Goal: Transaction & Acquisition: Purchase product/service

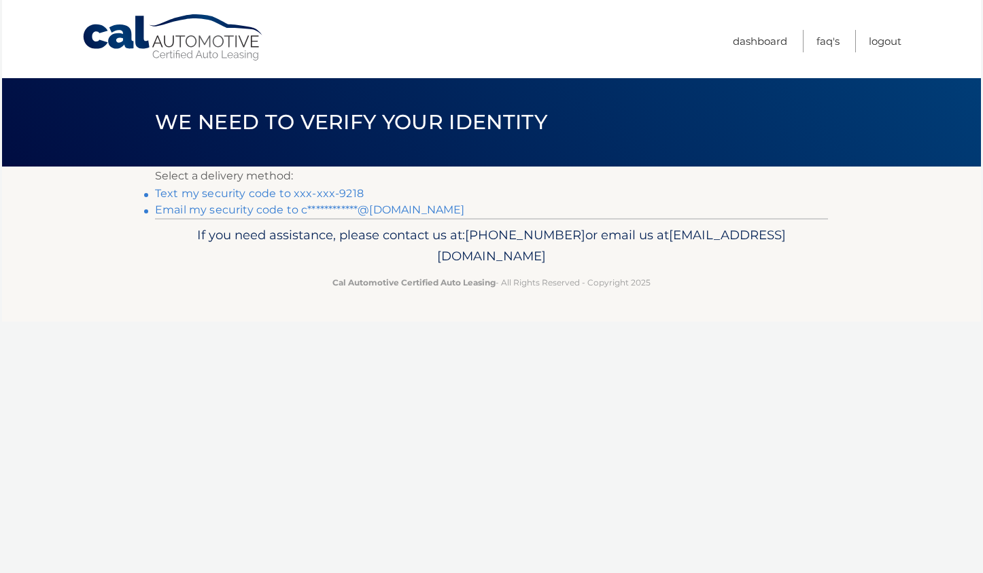
click at [345, 192] on link "Text my security code to xxx-xxx-9218" at bounding box center [259, 193] width 209 height 13
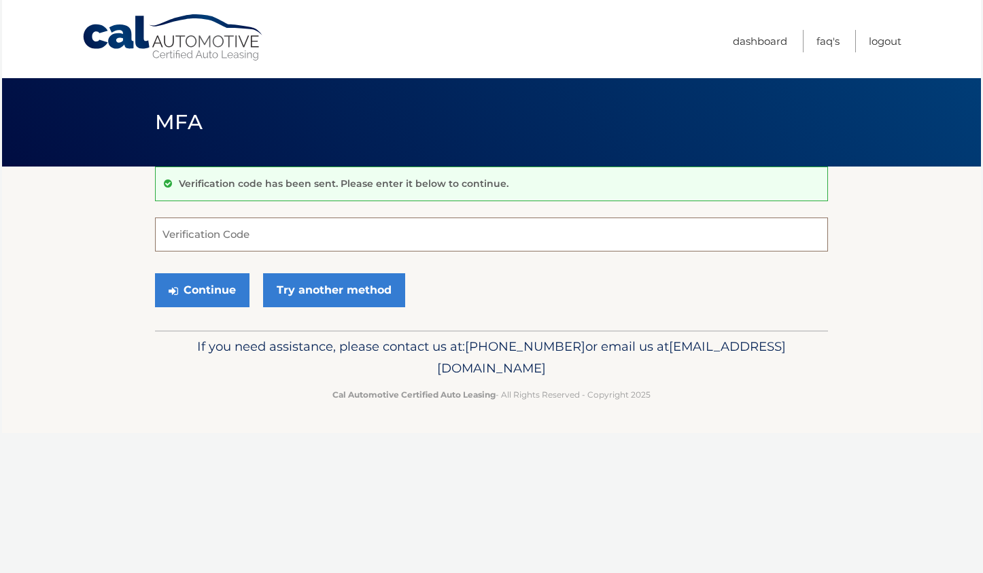
click at [226, 230] on input "Verification Code" at bounding box center [491, 234] width 673 height 34
type input "039378"
click at [202, 283] on button "Continue" at bounding box center [202, 290] width 94 height 34
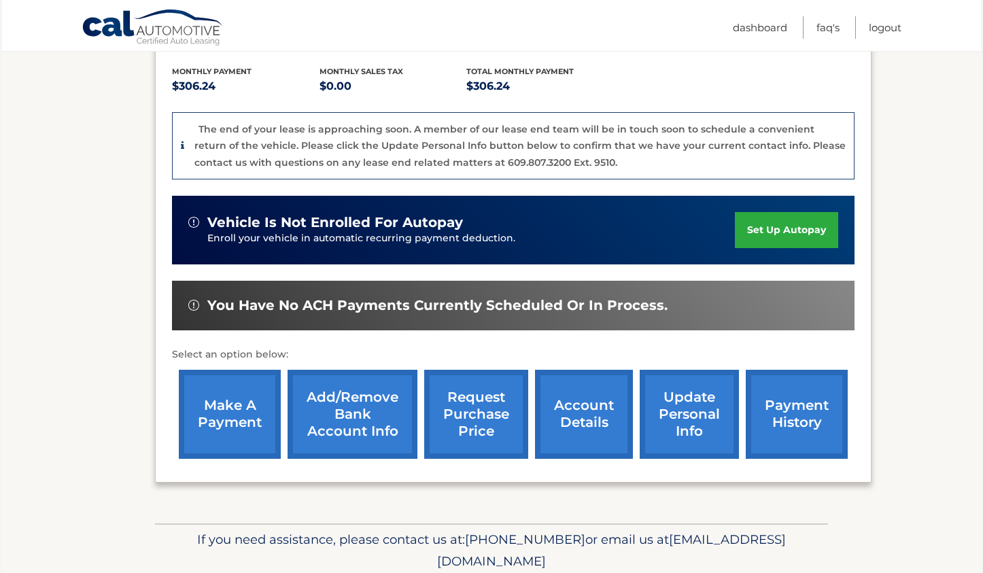
scroll to position [347, 0]
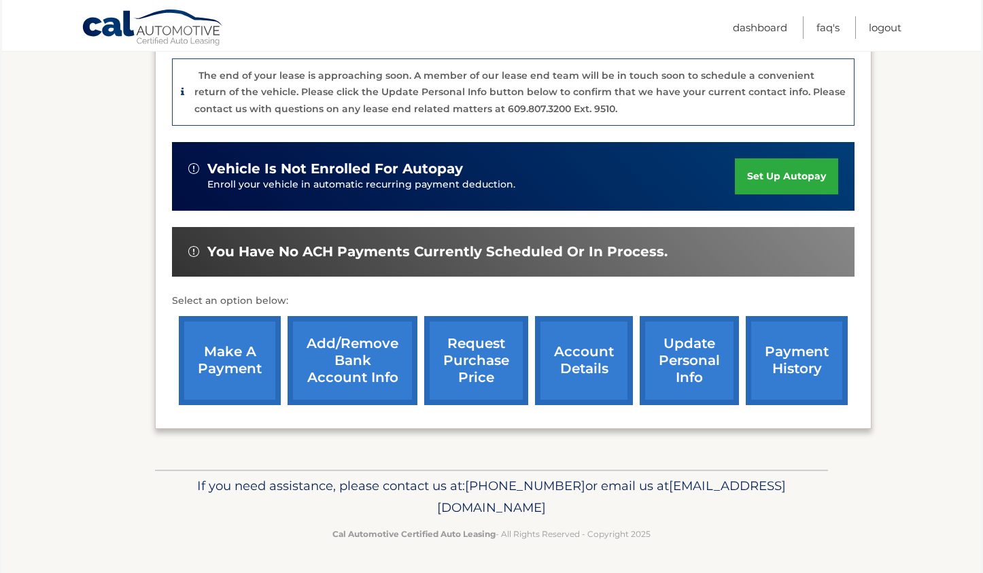
click at [228, 378] on link "make a payment" at bounding box center [230, 360] width 102 height 89
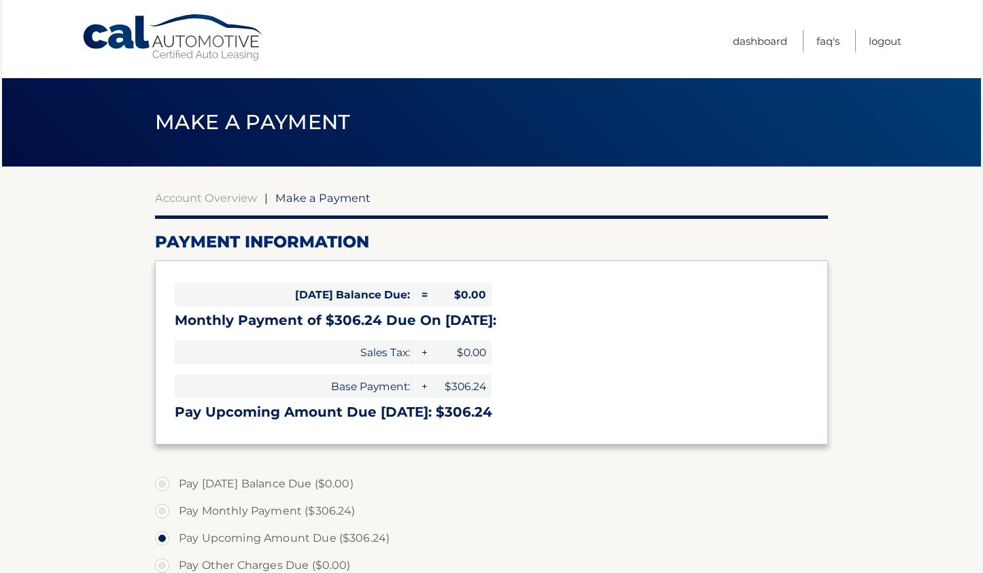
select select "M2VjN2MzMzQtOGNiOC00NzAyLWI1NGUtNDhiY2JkODZkOGE2"
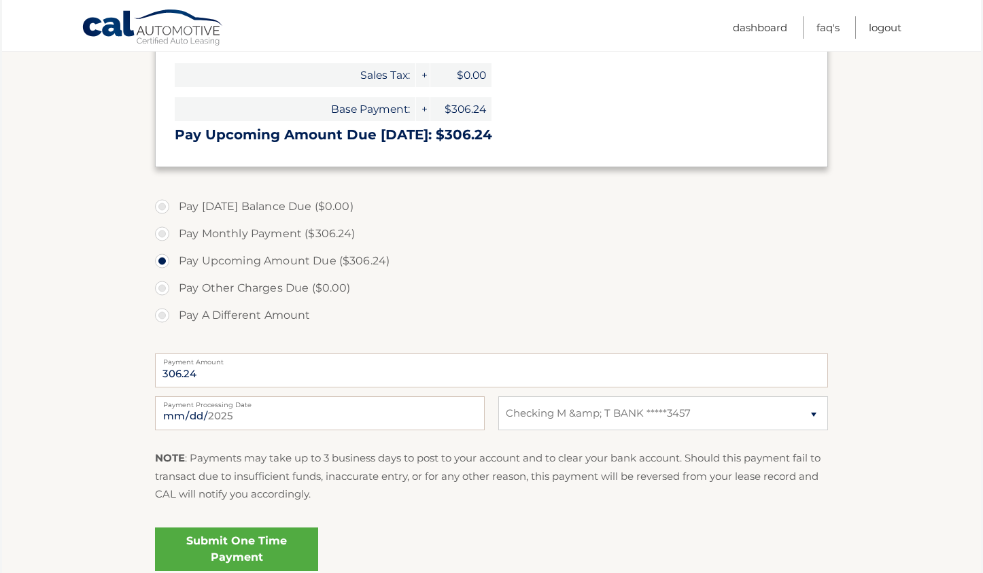
scroll to position [398, 0]
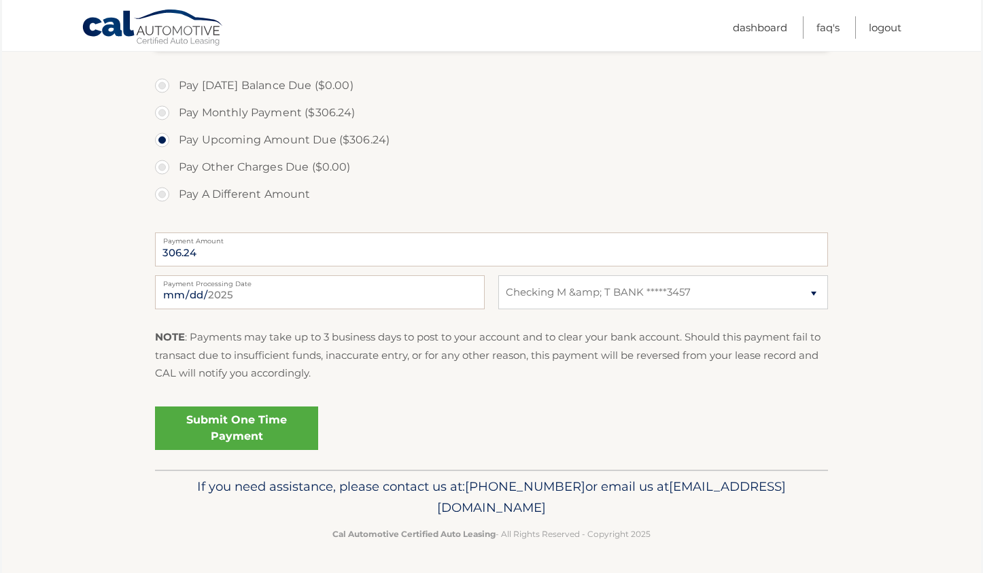
click at [256, 423] on link "Submit One Time Payment" at bounding box center [236, 427] width 163 height 43
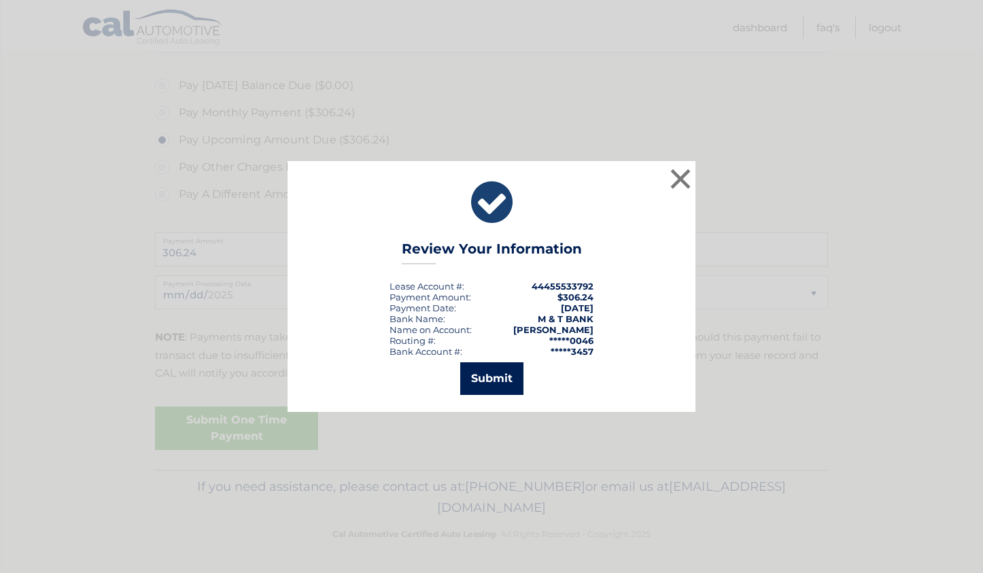
click at [502, 382] on button "Submit" at bounding box center [491, 378] width 63 height 33
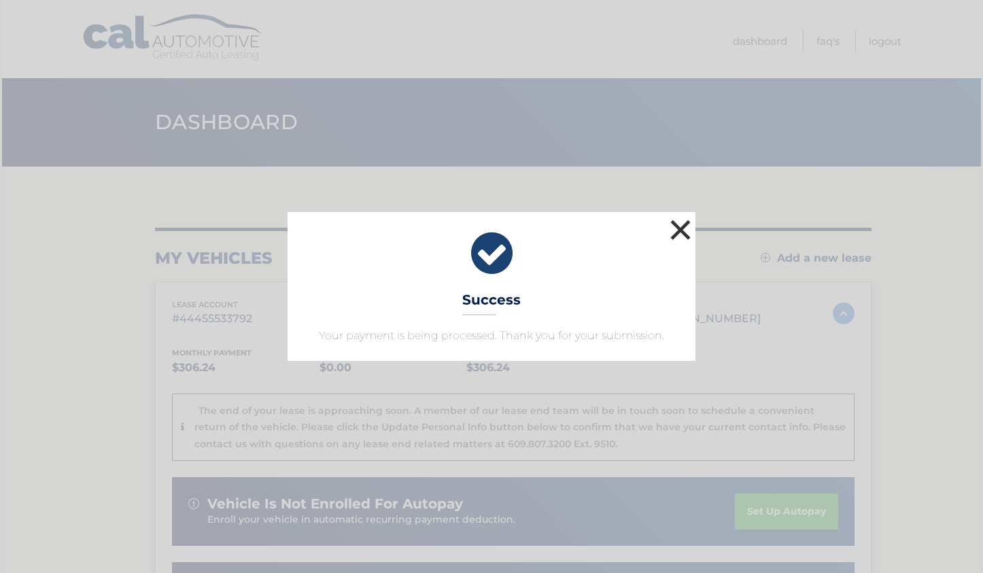
click at [680, 234] on button "×" at bounding box center [680, 229] width 27 height 27
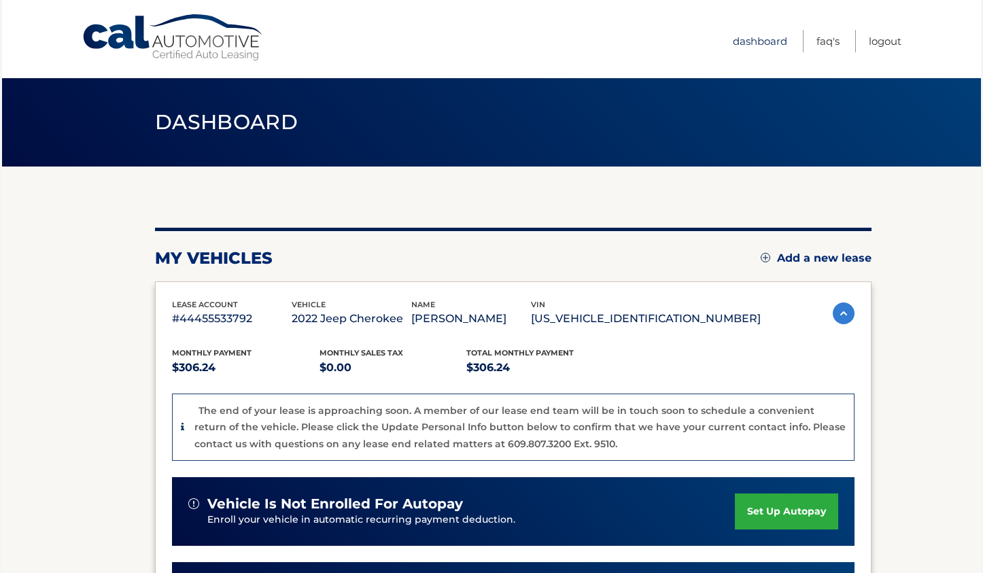
click at [760, 40] on link "Dashboard" at bounding box center [760, 41] width 54 height 22
click at [892, 46] on link "Logout" at bounding box center [884, 41] width 33 height 22
